Goal: Communication & Community: Answer question/provide support

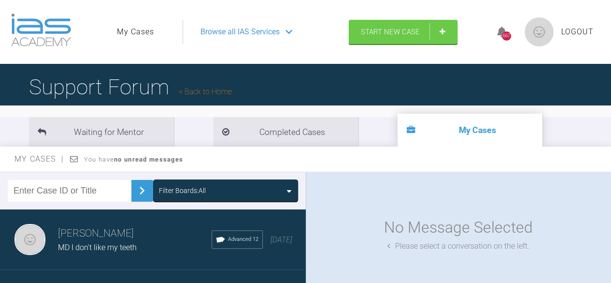
click at [111, 250] on span "MD I don't like my teeth" at bounding box center [97, 247] width 79 height 9
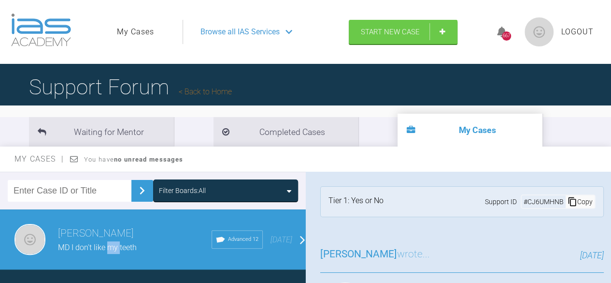
click at [111, 250] on span "MD I don't like my teeth" at bounding box center [97, 247] width 79 height 9
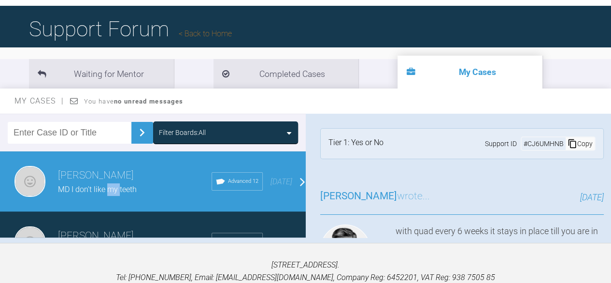
scroll to position [60, 0]
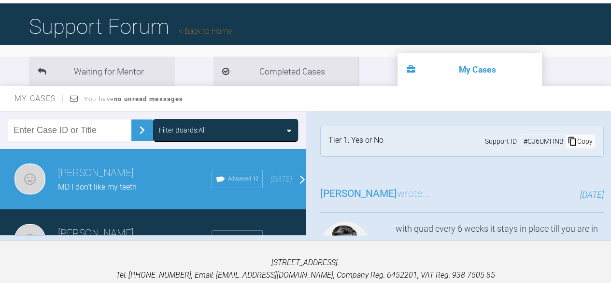
click at [596, 219] on div "[PERSON_NAME] wrote... [DATE] with quad every 6 weeks it stays in place till yo…" at bounding box center [462, 259] width 313 height 176
click at [608, 117] on div at bounding box center [608, 117] width 3 height 12
click at [607, 135] on div at bounding box center [608, 173] width 5 height 124
click at [567, 217] on div "[PERSON_NAME] wrote... [DATE] with quad every 6 weeks it stays in place till yo…" at bounding box center [462, 259] width 313 height 176
click at [207, 31] on link "Back to Home" at bounding box center [205, 31] width 53 height 9
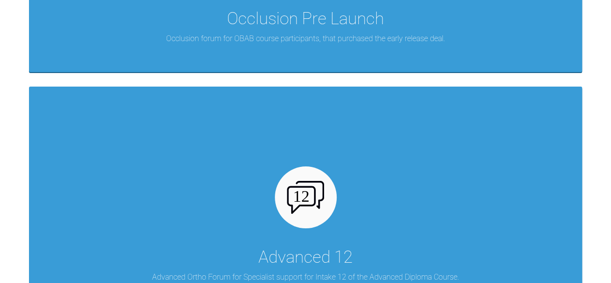
scroll to position [1594, 0]
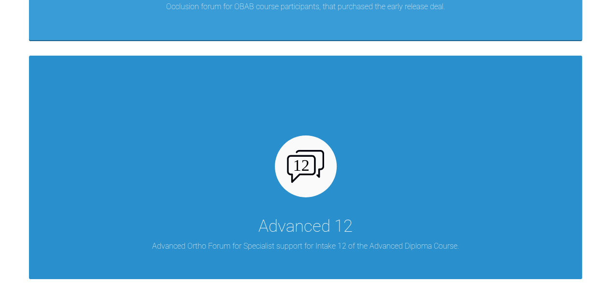
click at [349, 205] on div "Advanced 12 Advanced Ortho Forum for Specialist support for Intake 12 of the Ad…" at bounding box center [305, 168] width 553 height 224
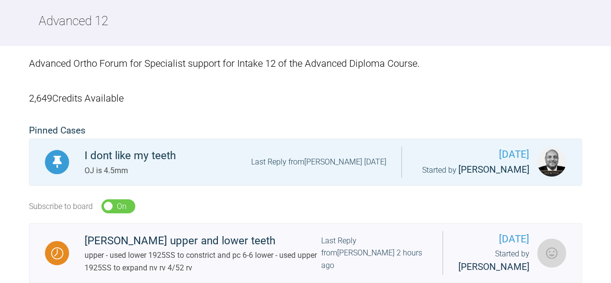
scroll to position [88, 0]
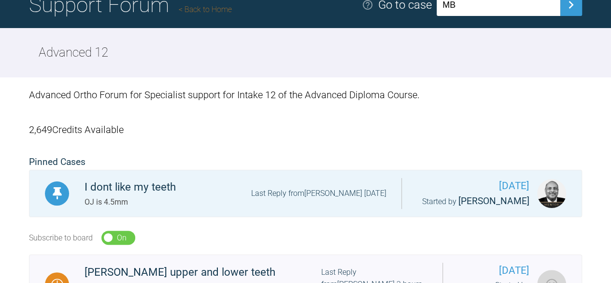
type input "MB"
click at [577, 11] on img at bounding box center [571, 4] width 15 height 15
click at [575, 6] on img at bounding box center [571, 4] width 15 height 15
click at [561, 0] on button at bounding box center [572, 5] width 22 height 22
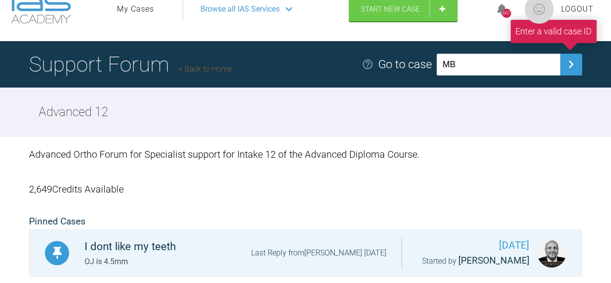
scroll to position [0, 0]
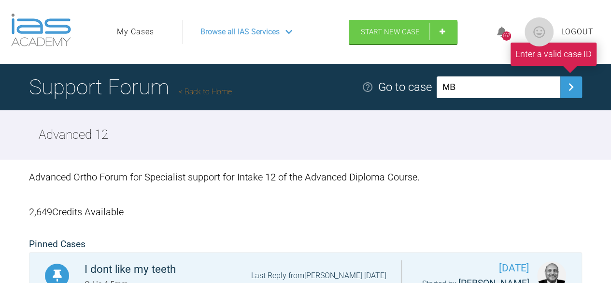
click at [134, 32] on link "My Cases" at bounding box center [135, 32] width 37 height 13
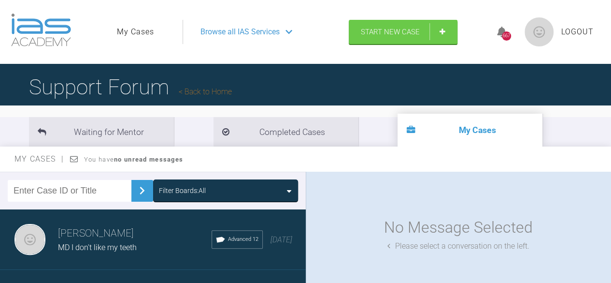
click at [127, 233] on h3 "[PERSON_NAME]" at bounding box center [135, 233] width 154 height 16
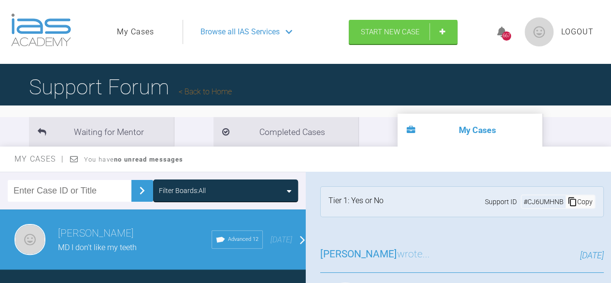
click at [575, 202] on div "Copy" at bounding box center [580, 201] width 29 height 13
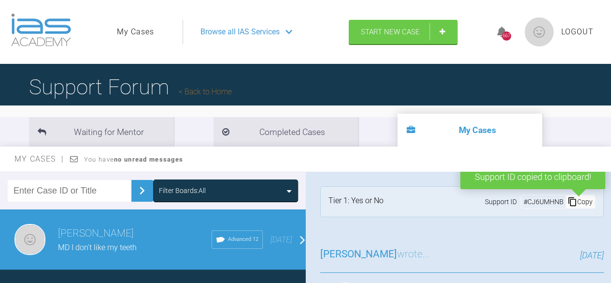
click at [203, 93] on link "Back to Home" at bounding box center [205, 91] width 53 height 9
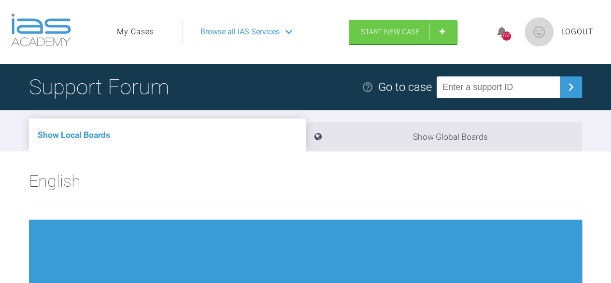
click at [459, 90] on input "text" at bounding box center [499, 87] width 124 height 22
click at [448, 80] on input "text" at bounding box center [499, 87] width 124 height 22
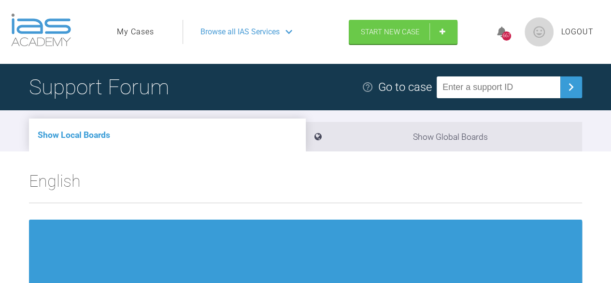
click at [144, 32] on link "My Cases" at bounding box center [135, 32] width 37 height 13
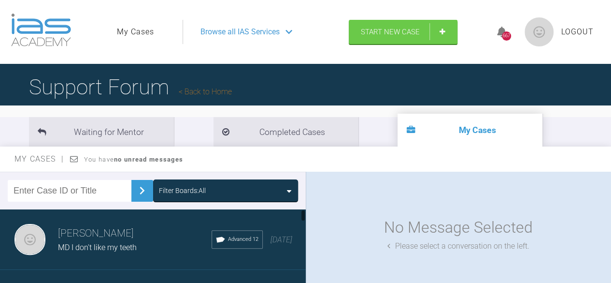
drag, startPoint x: 156, startPoint y: 241, endPoint x: 105, endPoint y: 243, distance: 50.8
click at [105, 243] on div "MD I don't like my teeth" at bounding box center [135, 247] width 154 height 13
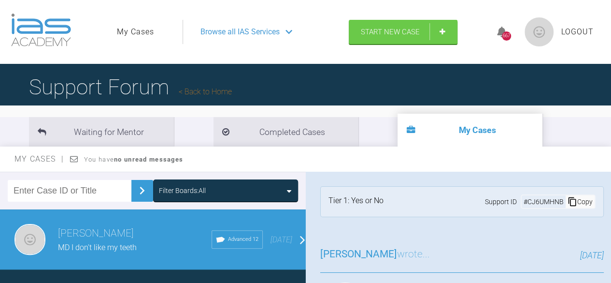
click at [105, 243] on span "MD I don't like my teeth" at bounding box center [97, 247] width 79 height 9
drag, startPoint x: 606, startPoint y: 179, endPoint x: 608, endPoint y: 194, distance: 14.6
click at [608, 194] on div at bounding box center [608, 234] width 5 height 124
drag, startPoint x: 605, startPoint y: 196, endPoint x: 599, endPoint y: 180, distance: 16.5
click at [599, 180] on div "Tier 1: Yes or No Support ID # CJ6UMHNB Copy" at bounding box center [462, 202] width 313 height 60
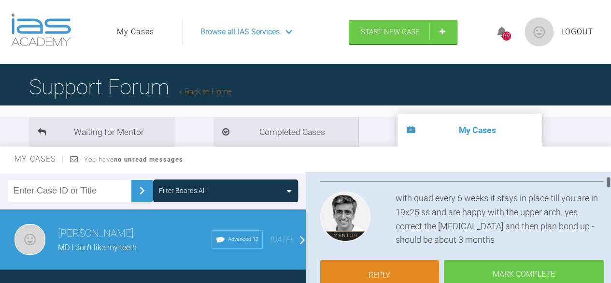
drag, startPoint x: 608, startPoint y: 176, endPoint x: 608, endPoint y: 182, distance: 5.8
click at [608, 182] on div at bounding box center [608, 182] width 3 height 12
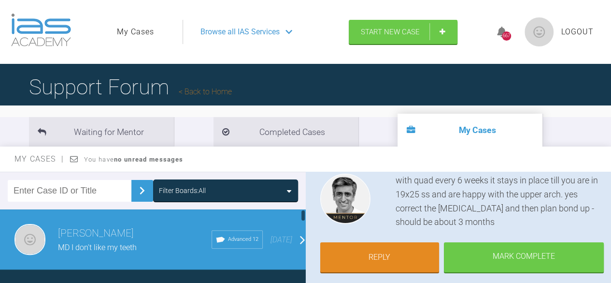
click at [301, 275] on div at bounding box center [303, 252] width 5 height 86
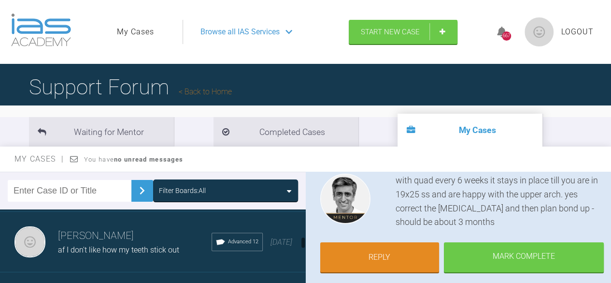
scroll to position [244, 0]
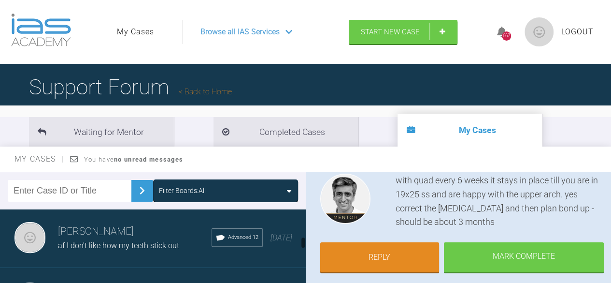
drag, startPoint x: 303, startPoint y: 218, endPoint x: 303, endPoint y: 246, distance: 28.0
click at [303, 246] on div at bounding box center [303, 242] width 3 height 12
click at [145, 248] on span "af I don't like how my teeth stick out" at bounding box center [118, 245] width 121 height 9
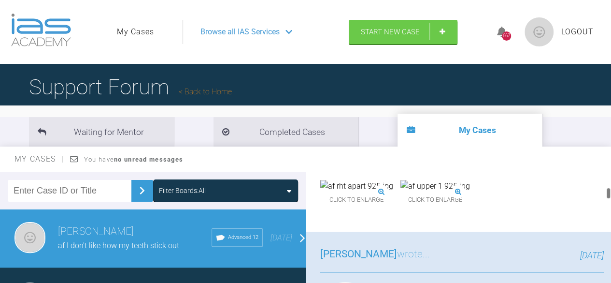
scroll to position [553, 0]
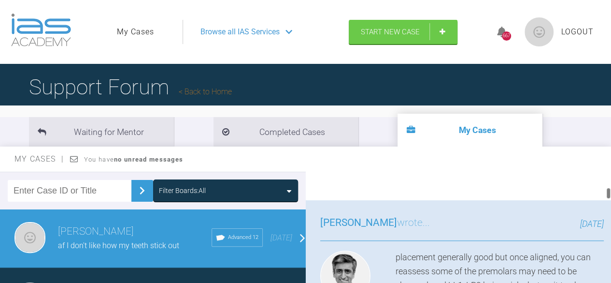
drag, startPoint x: 607, startPoint y: 182, endPoint x: 608, endPoint y: 196, distance: 14.0
click at [608, 196] on div at bounding box center [608, 193] width 3 height 12
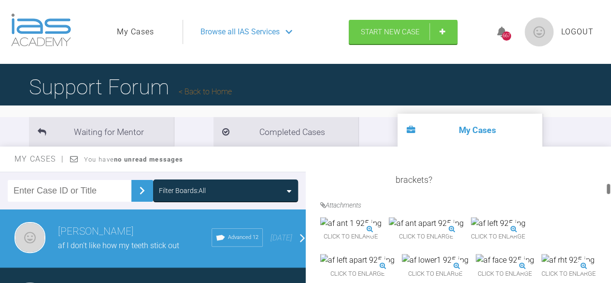
scroll to position [395, 0]
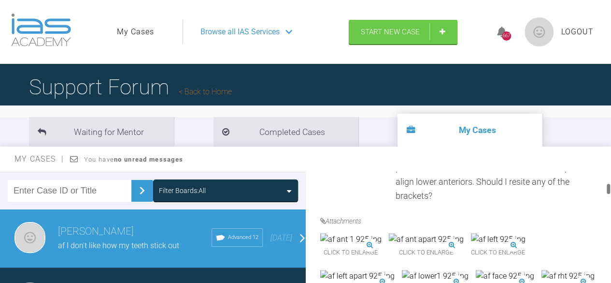
click at [607, 188] on div at bounding box center [608, 189] width 3 height 12
click at [607, 185] on div at bounding box center [608, 189] width 3 height 12
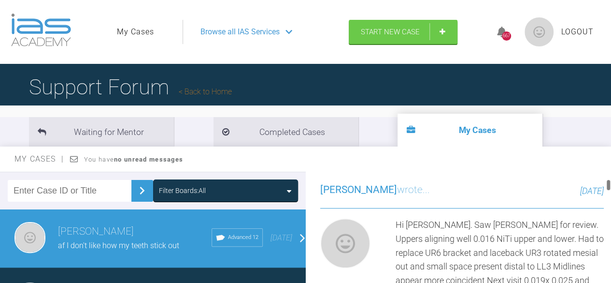
click at [607, 185] on div at bounding box center [608, 185] width 3 height 12
click at [606, 185] on div at bounding box center [608, 234] width 5 height 124
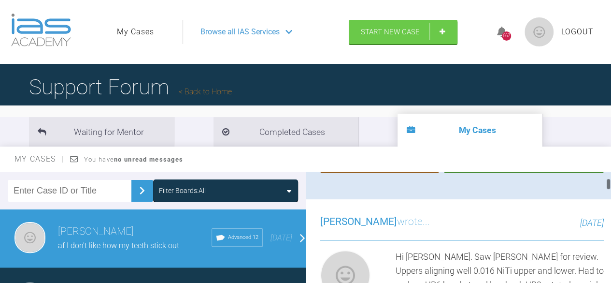
click at [609, 186] on div at bounding box center [608, 184] width 3 height 12
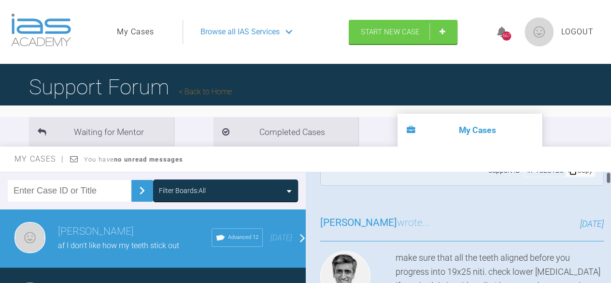
scroll to position [0, 0]
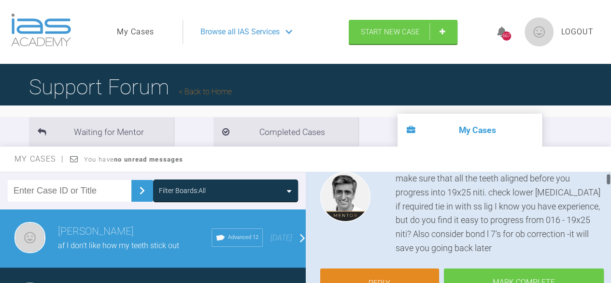
drag, startPoint x: 609, startPoint y: 186, endPoint x: 614, endPoint y: 183, distance: 5.4
click at [611, 183] on html "My Cases Logout Browse all IAS Services Start New Case 667 Logout Support Forum…" at bounding box center [305, 194] width 611 height 389
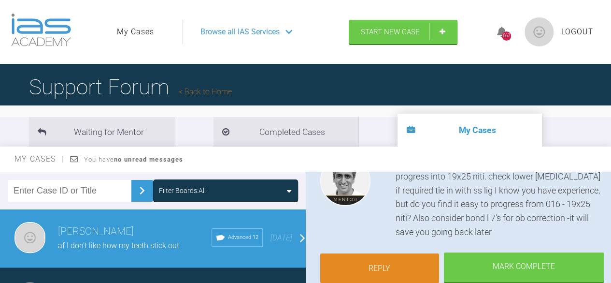
click at [388, 266] on link "Reply" at bounding box center [379, 268] width 119 height 30
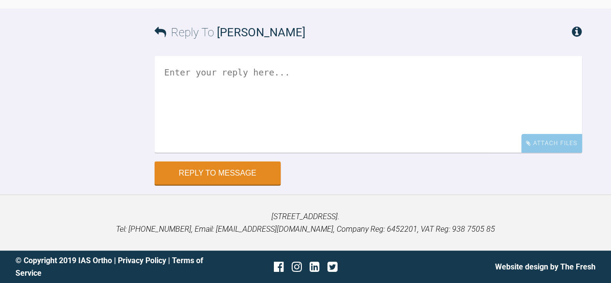
scroll to position [4138, 0]
click at [166, 77] on textarea at bounding box center [369, 104] width 428 height 97
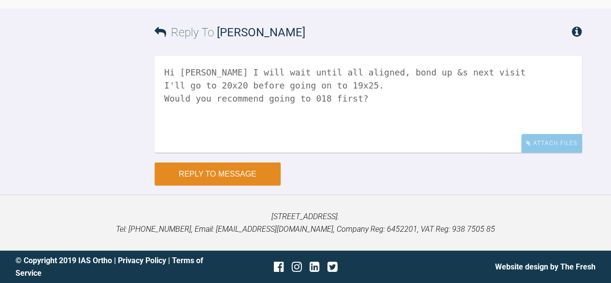
type textarea "Hi [PERSON_NAME] I will wait until all aligned, bond up &s next visit I'll go t…"
click at [188, 173] on button "Reply to Message" at bounding box center [218, 173] width 126 height 23
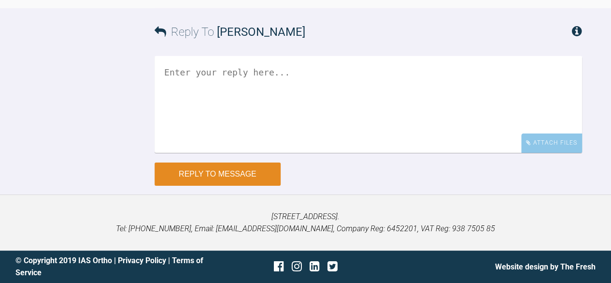
scroll to position [4296, 0]
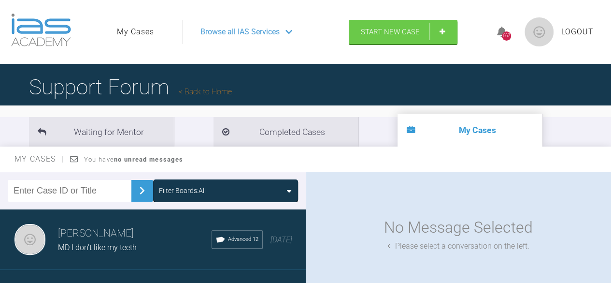
click at [306, 279] on div "No Message Selected Please select a conversation on the left." at bounding box center [459, 234] width 306 height 124
click at [292, 256] on div "[PERSON_NAME] MD I don't like my teeth Advanced 12 [DATE]" at bounding box center [156, 239] width 313 height 60
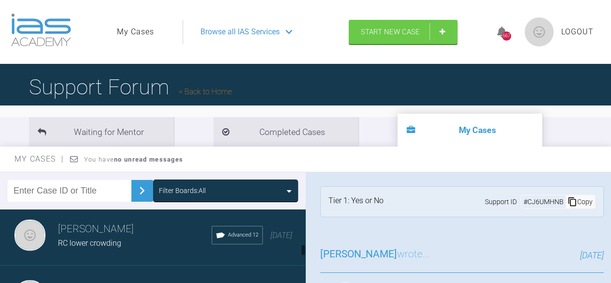
scroll to position [315, 0]
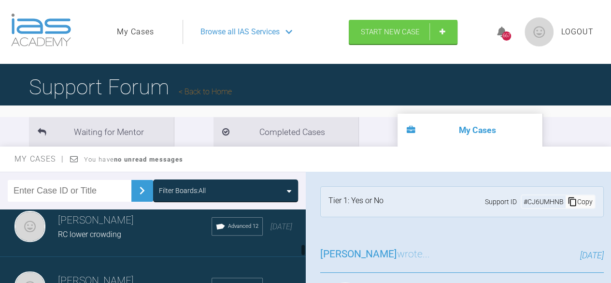
drag, startPoint x: 303, startPoint y: 217, endPoint x: 305, endPoint y: 253, distance: 36.4
click at [305, 253] on div at bounding box center [303, 252] width 5 height 86
click at [110, 241] on div "RC lower crowding" at bounding box center [135, 234] width 154 height 13
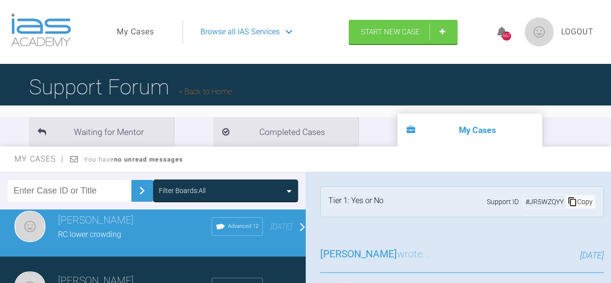
click at [110, 241] on div "RC lower crowding" at bounding box center [135, 234] width 154 height 13
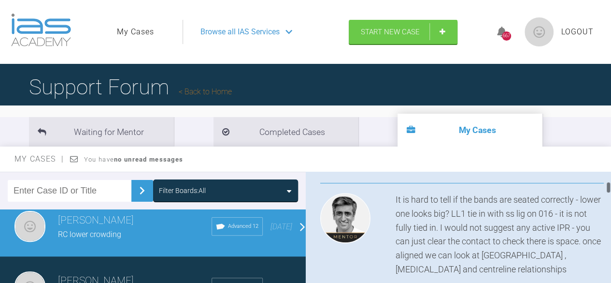
scroll to position [434, 0]
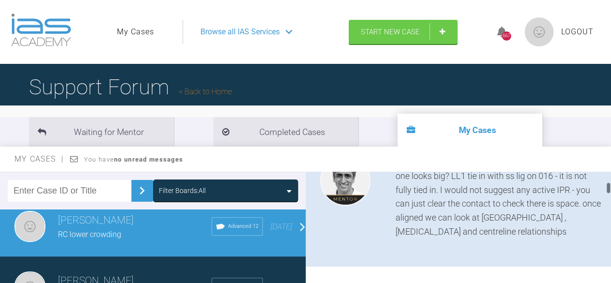
drag, startPoint x: 608, startPoint y: 181, endPoint x: 608, endPoint y: 192, distance: 11.1
click at [608, 192] on div at bounding box center [608, 188] width 3 height 12
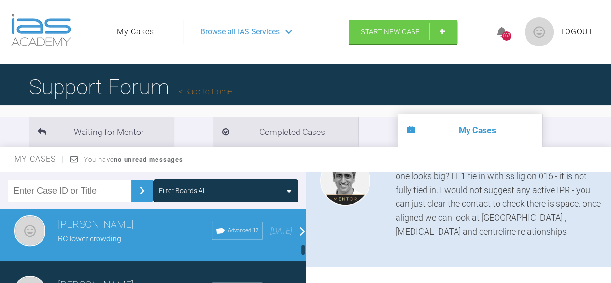
click at [302, 250] on div at bounding box center [303, 250] width 3 height 12
click at [301, 269] on div at bounding box center [303, 252] width 5 height 86
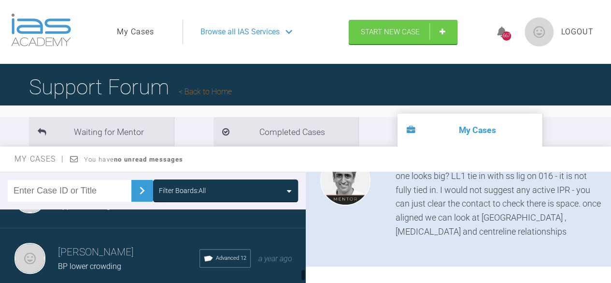
scroll to position [537, 0]
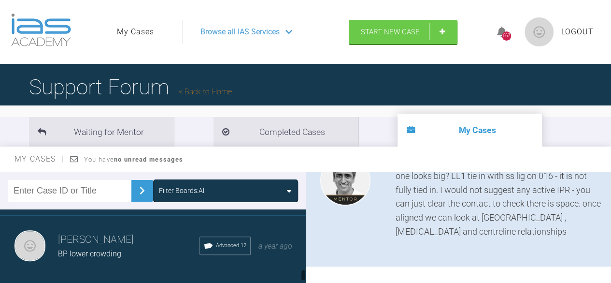
drag, startPoint x: 302, startPoint y: 251, endPoint x: 302, endPoint y: 278, distance: 27.5
click at [302, 278] on div at bounding box center [303, 275] width 3 height 12
click at [99, 258] on span "BP lower crowding" at bounding box center [89, 253] width 63 height 9
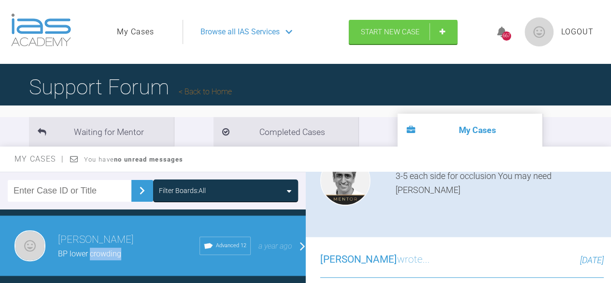
click at [99, 258] on span "BP lower crowding" at bounding box center [89, 253] width 63 height 9
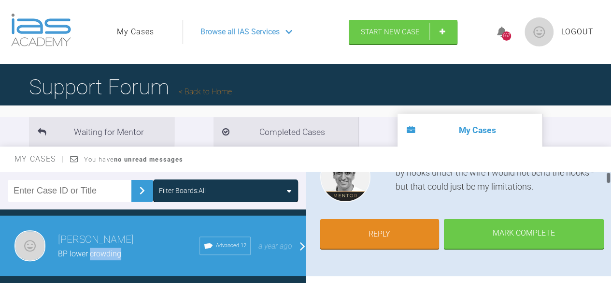
scroll to position [0, 0]
click at [607, 180] on div at bounding box center [608, 179] width 3 height 12
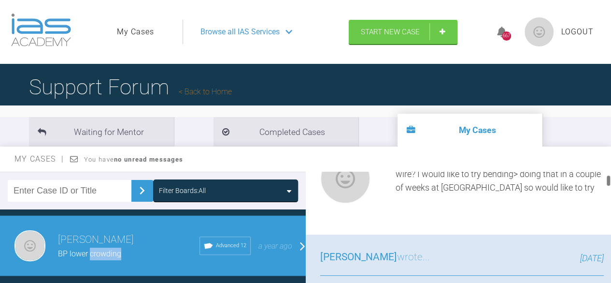
scroll to position [261, 0]
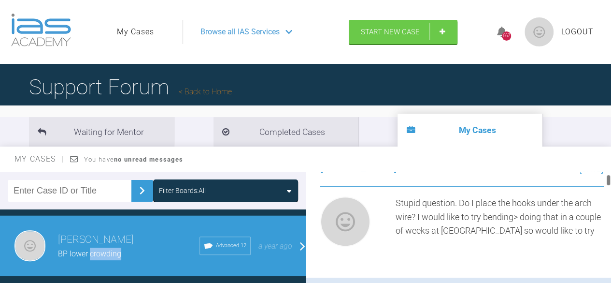
click at [608, 183] on div at bounding box center [608, 180] width 3 height 12
click at [608, 182] on div at bounding box center [608, 180] width 3 height 12
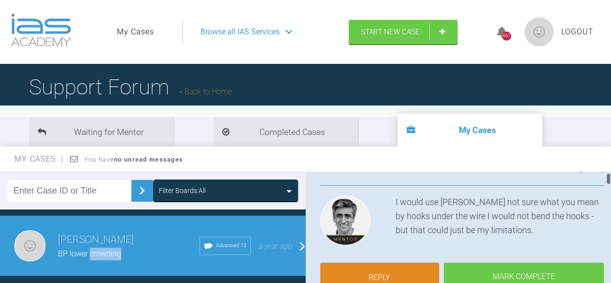
scroll to position [130, 0]
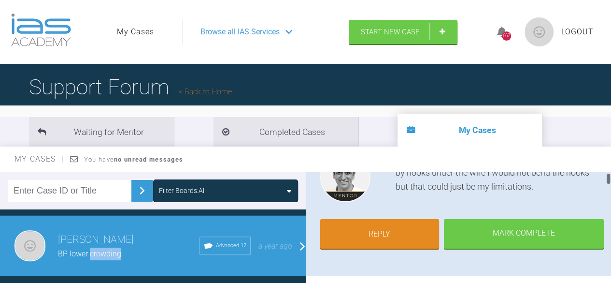
click at [610, 180] on div at bounding box center [608, 234] width 5 height 124
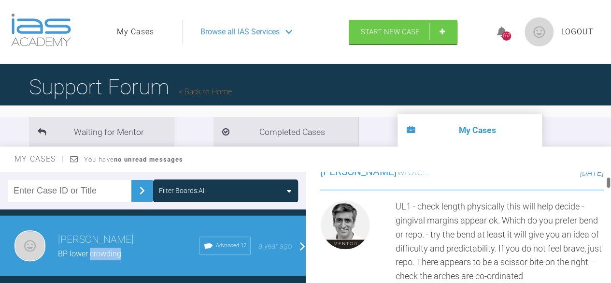
scroll to position [565, 0]
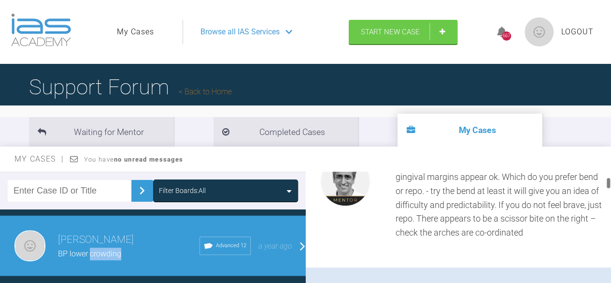
drag, startPoint x: 608, startPoint y: 179, endPoint x: 609, endPoint y: 185, distance: 6.0
click at [609, 185] on div at bounding box center [608, 183] width 3 height 12
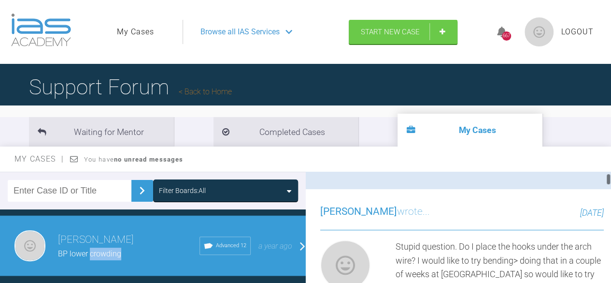
scroll to position [174, 0]
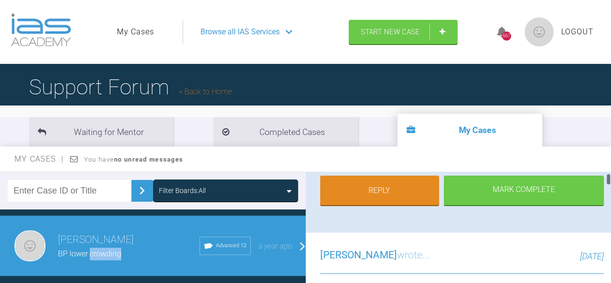
click at [610, 177] on div at bounding box center [608, 179] width 3 height 12
click at [409, 202] on link "Reply" at bounding box center [379, 191] width 119 height 30
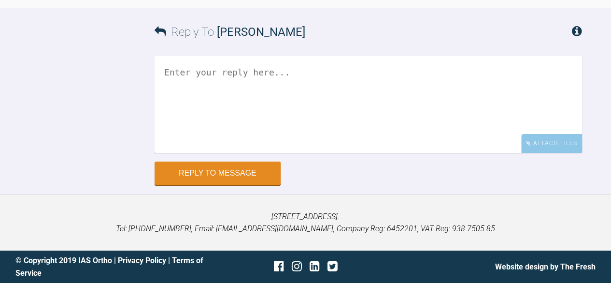
scroll to position [13405, 0]
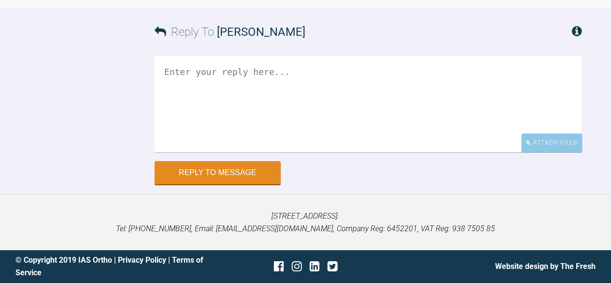
click at [166, 72] on textarea at bounding box center [369, 104] width 428 height 97
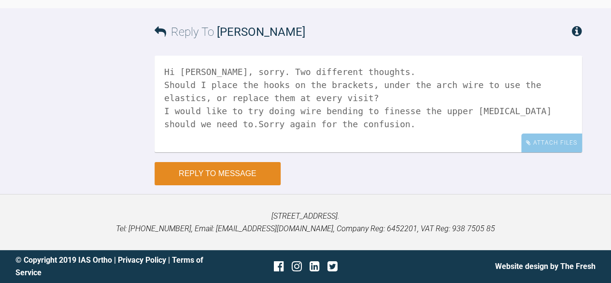
type textarea "Hi [PERSON_NAME], sorry. Two different thoughts. Should I place the hooks on th…"
click at [211, 173] on button "Reply to Message" at bounding box center [218, 173] width 126 height 23
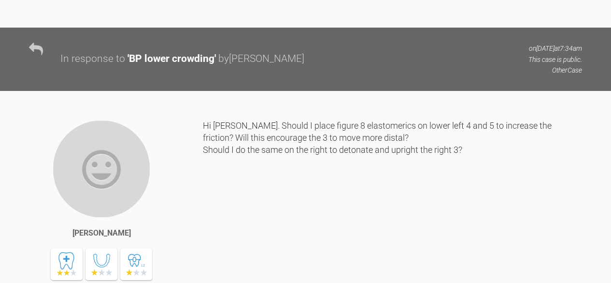
scroll to position [3722, 0]
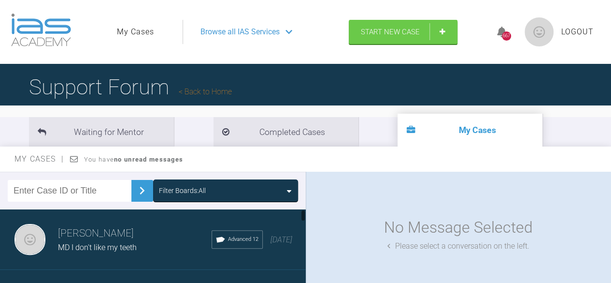
click at [291, 264] on div "[PERSON_NAME] MD I don't like my teeth Advanced 12 [DATE]" at bounding box center [156, 239] width 313 height 60
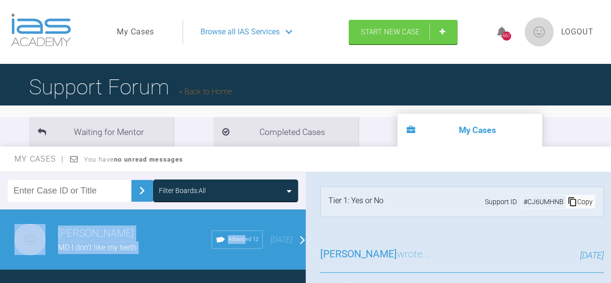
drag, startPoint x: 302, startPoint y: 273, endPoint x: 197, endPoint y: 222, distance: 116.7
click at [197, 222] on div "[PERSON_NAME] Shar MD I don't like my teeth Advanced 12 [DATE] Roekshana Shar d…" at bounding box center [153, 252] width 306 height 86
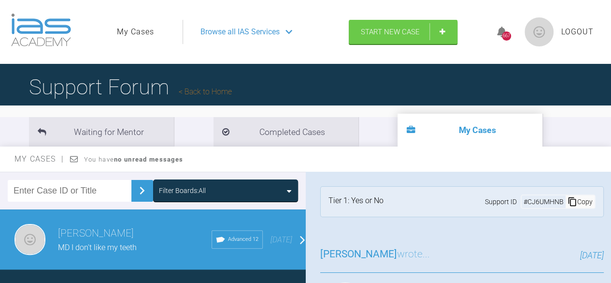
click at [78, 194] on input "text" at bounding box center [70, 191] width 124 height 22
type input "kc"
click at [135, 190] on img at bounding box center [141, 190] width 15 height 15
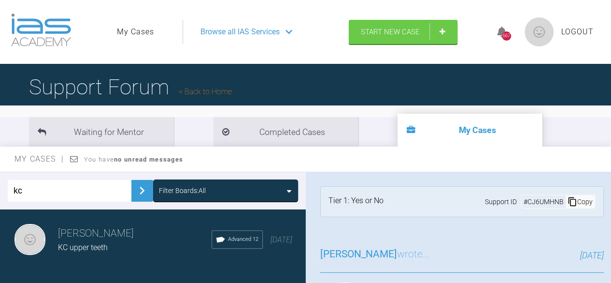
click at [100, 236] on h3 "[PERSON_NAME]" at bounding box center [135, 233] width 154 height 16
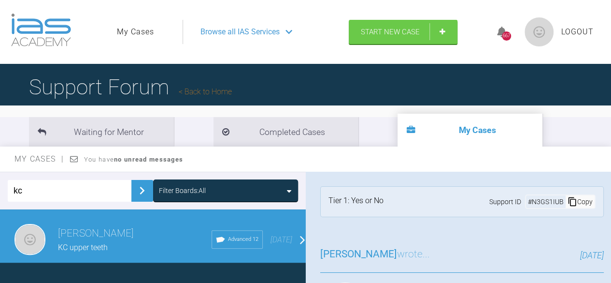
click at [114, 232] on h3 "[PERSON_NAME]" at bounding box center [135, 233] width 154 height 16
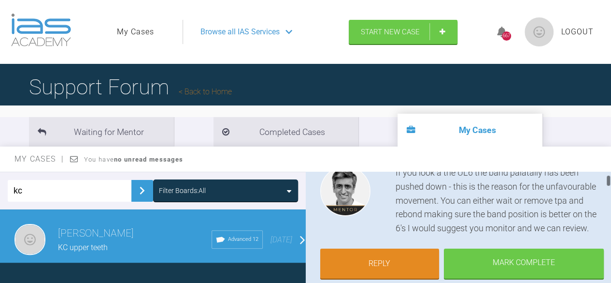
scroll to position [136, 0]
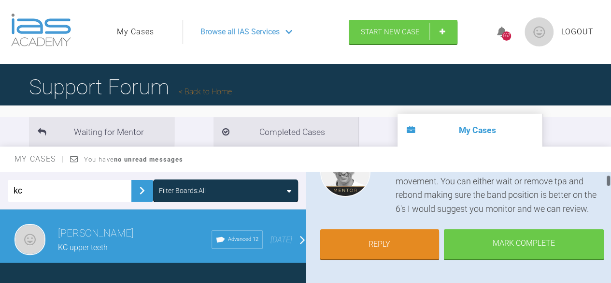
click at [607, 181] on div at bounding box center [608, 180] width 3 height 12
click at [378, 260] on link "Reply" at bounding box center [379, 245] width 119 height 30
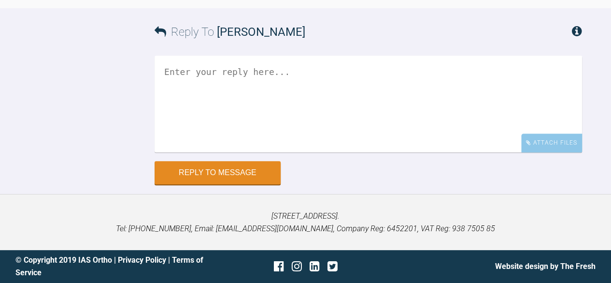
scroll to position [5357, 0]
click at [173, 66] on textarea at bounding box center [369, 104] width 428 height 97
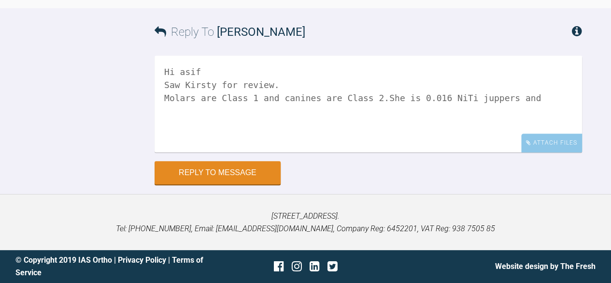
click at [460, 100] on textarea "Hi asif Saw Kirsty for review. Molars are Class 1 and canines are Class 2.She i…" at bounding box center [369, 104] width 428 height 97
click at [523, 96] on textarea "Hi asif Saw Kirsty for review. Molars are Class 1 and canines are Class 2.She i…" at bounding box center [369, 104] width 428 height 97
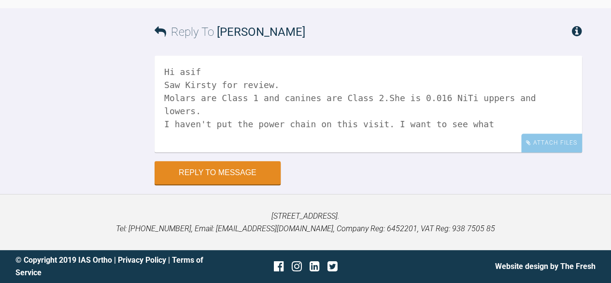
type textarea "Hi asif Saw Kirsty for review. Molars are Class 1 and canines are Class 2.She i…"
